Goal: Book appointment/travel/reservation

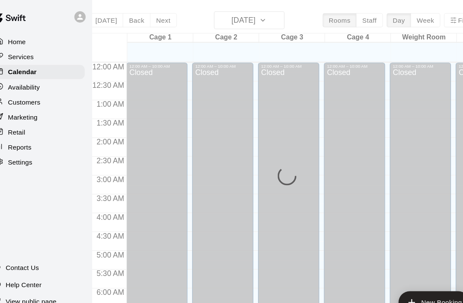
scroll to position [515, 0]
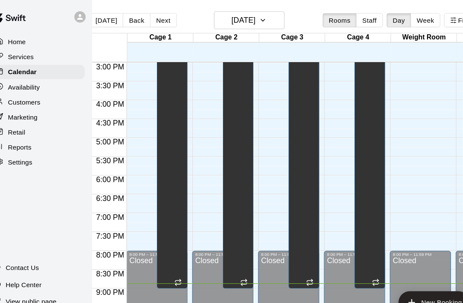
click at [157, 18] on button "Next" at bounding box center [161, 18] width 24 height 13
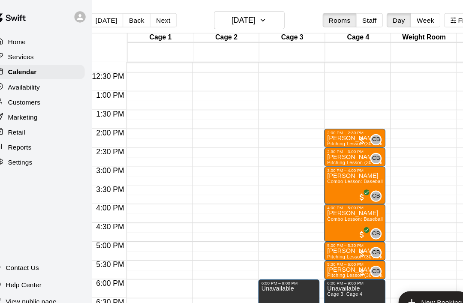
scroll to position [420, 0]
click at [393, 272] on button "New Booking" at bounding box center [408, 276] width 65 height 21
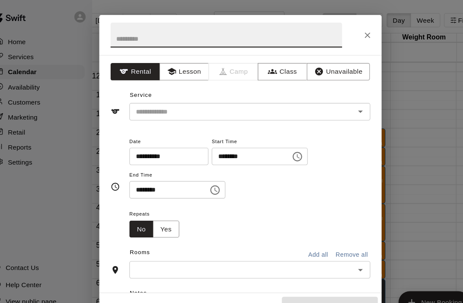
click at [215, 27] on input "text" at bounding box center [218, 32] width 211 height 23
type input "**********"
click at [171, 67] on button "Lesson" at bounding box center [180, 65] width 45 height 16
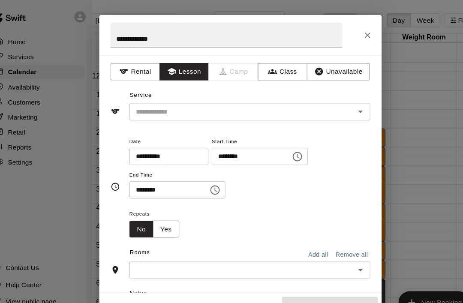
click at [205, 103] on input "text" at bounding box center [227, 102] width 189 height 11
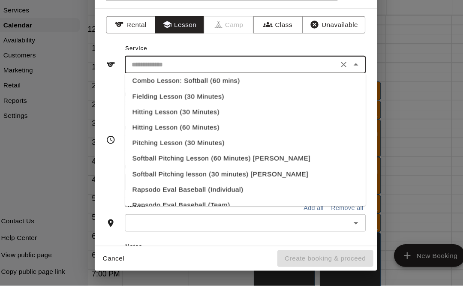
scroll to position [59, 0]
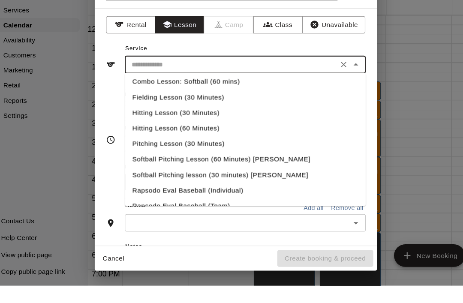
click at [187, 139] on li "Hitting Lesson (30 Minutes)" at bounding box center [240, 146] width 220 height 14
type input "**********"
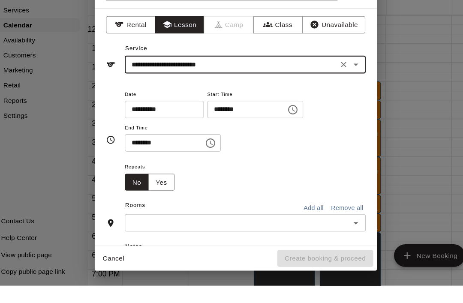
click at [326, 124] on div "**********" at bounding box center [240, 153] width 220 height 58
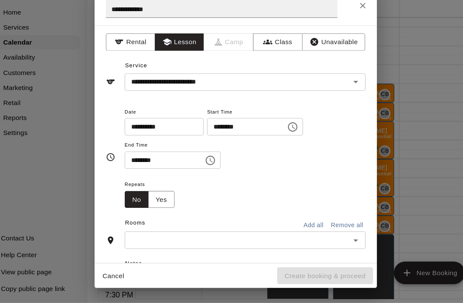
click at [279, 139] on icon "Choose time, selected time is 8:00 PM" at bounding box center [283, 143] width 9 height 9
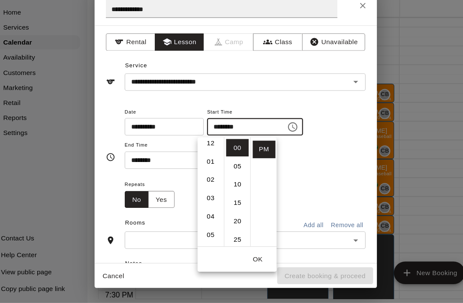
scroll to position [3, 0]
click at [199, 167] on li "01" at bounding box center [209, 175] width 21 height 16
type input "********"
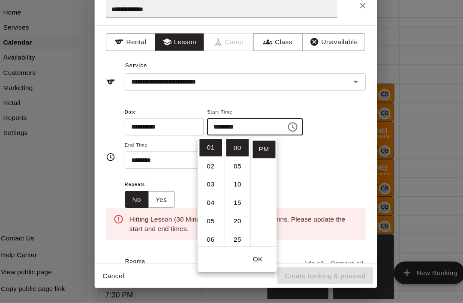
click at [239, 256] on button "OK" at bounding box center [251, 264] width 27 height 16
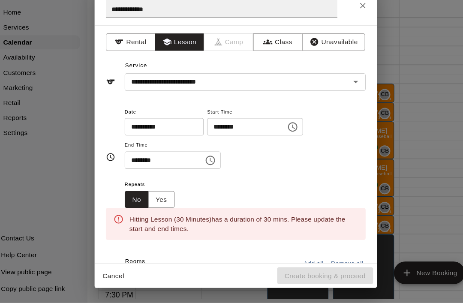
click at [203, 168] on icon "Choose time, selected time is 8:30 PM" at bounding box center [208, 173] width 10 height 10
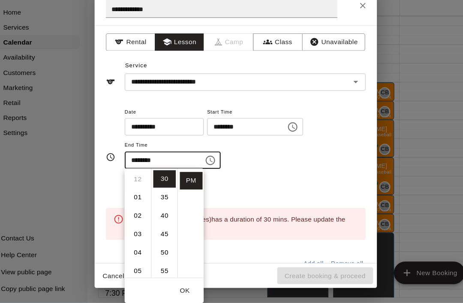
click at [132, 200] on li "01" at bounding box center [142, 208] width 21 height 16
type input "********"
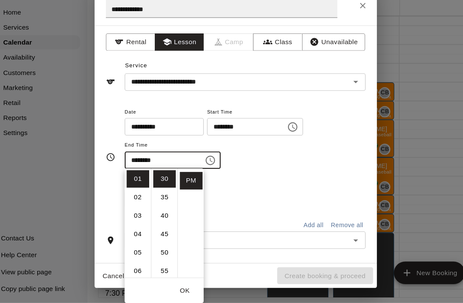
click at [174, 284] on button "OK" at bounding box center [185, 292] width 27 height 16
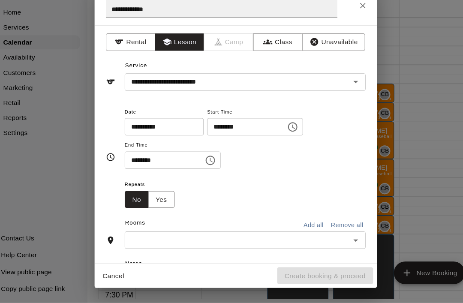
click at [203, 241] on input "text" at bounding box center [233, 246] width 200 height 11
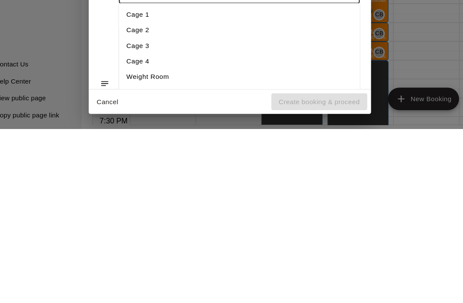
click at [144, 234] on li "Cage 4" at bounding box center [240, 241] width 220 height 14
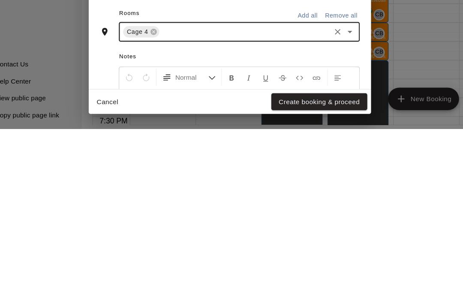
click at [312, 271] on button "Create booking & proceed" at bounding box center [313, 279] width 88 height 16
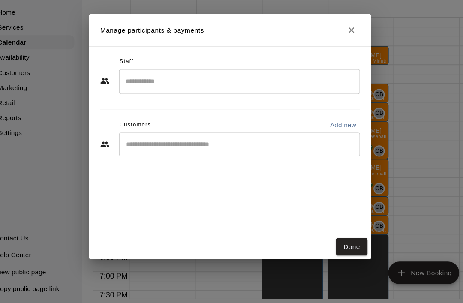
click at [263, 94] on input "Search staff" at bounding box center [240, 101] width 212 height 15
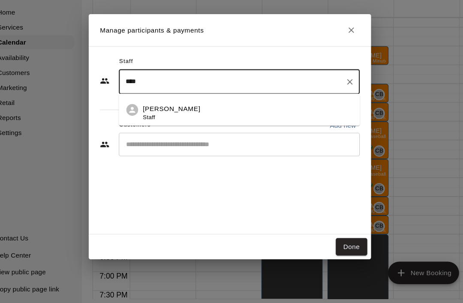
click at [194, 122] on div "Corey Betz Staff" at bounding box center [247, 130] width 191 height 17
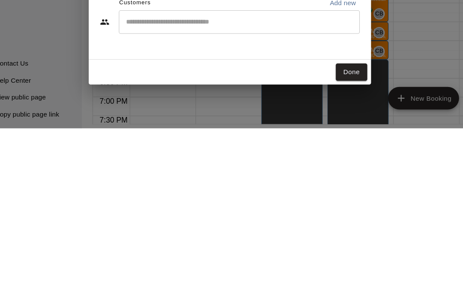
type input "****"
click at [328, 244] on button "Done" at bounding box center [342, 252] width 29 height 16
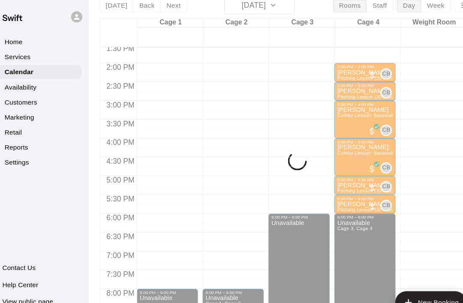
scroll to position [0, 0]
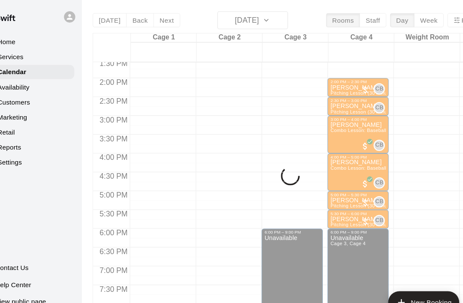
click at [256, 22] on div "Today Back Next Monday Aug 18 Rooms Staff Day Week Filter View Cage 1 18 Mon Ca…" at bounding box center [292, 161] width 372 height 303
click at [257, 19] on div "Today Back Next Monday Aug 18 Rooms Staff Day Week Filter View Cage 1 18 Mon Ca…" at bounding box center [292, 161] width 372 height 303
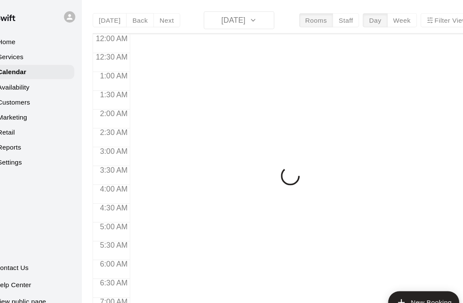
scroll to position [515, 0]
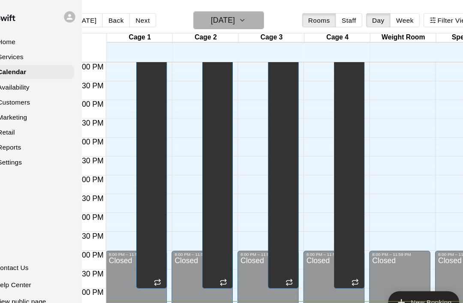
click at [260, 18] on button "[DATE]" at bounding box center [230, 18] width 64 height 16
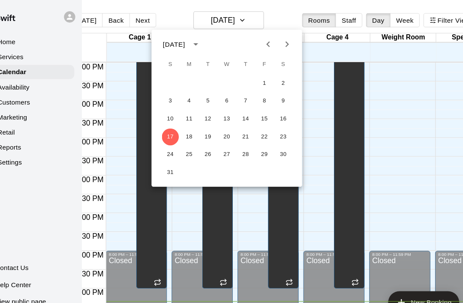
click at [261, 38] on icon "Previous month" at bounding box center [266, 40] width 10 height 10
click at [238, 141] on button "31" at bounding box center [245, 140] width 15 height 15
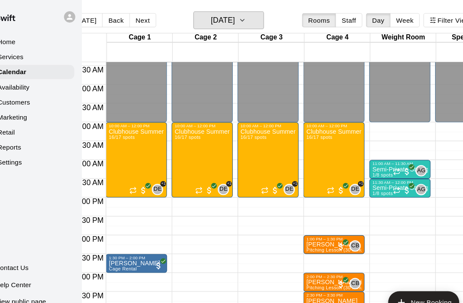
scroll to position [288, 0]
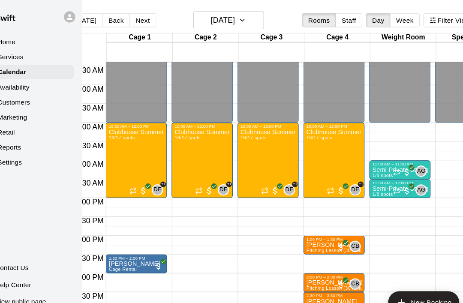
click at [142, 141] on div "Clubhouse Summer Catching Camp 16/17 spots" at bounding box center [146, 269] width 51 height 303
click at [125, 146] on img "edit" at bounding box center [130, 148] width 10 height 10
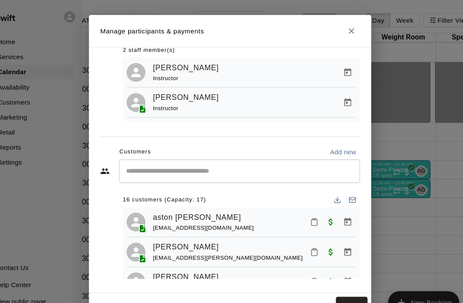
scroll to position [0, 0]
